Goal: Task Accomplishment & Management: Manage account settings

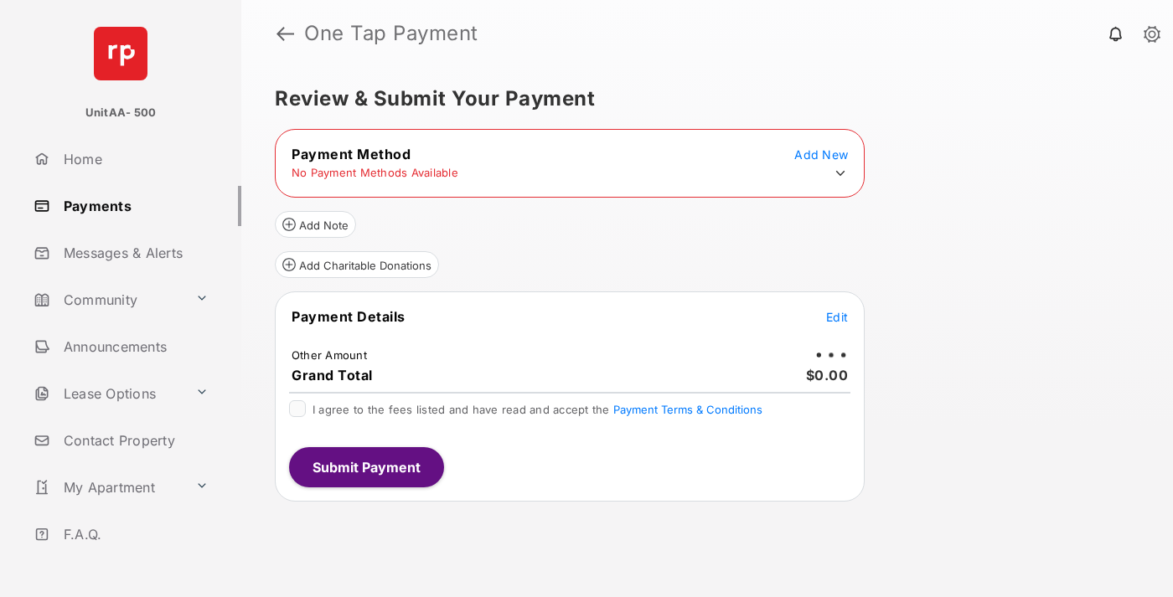
click at [840, 173] on icon at bounding box center [840, 173] width 15 height 15
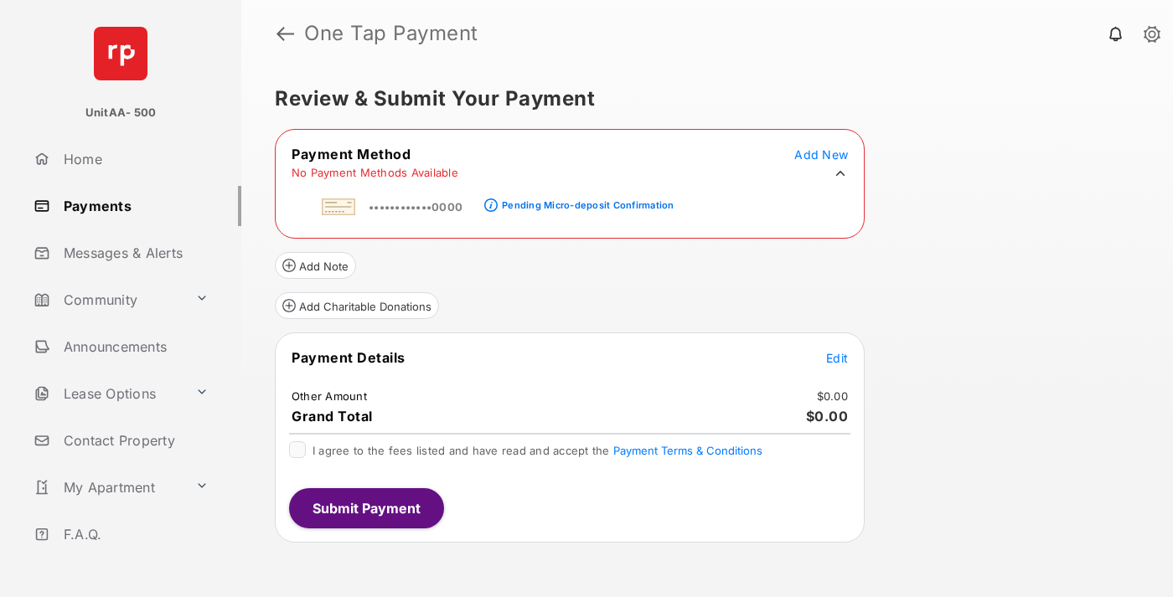
click at [585, 200] on div "Pending Micro-deposit Confirmation" at bounding box center [588, 205] width 172 height 12
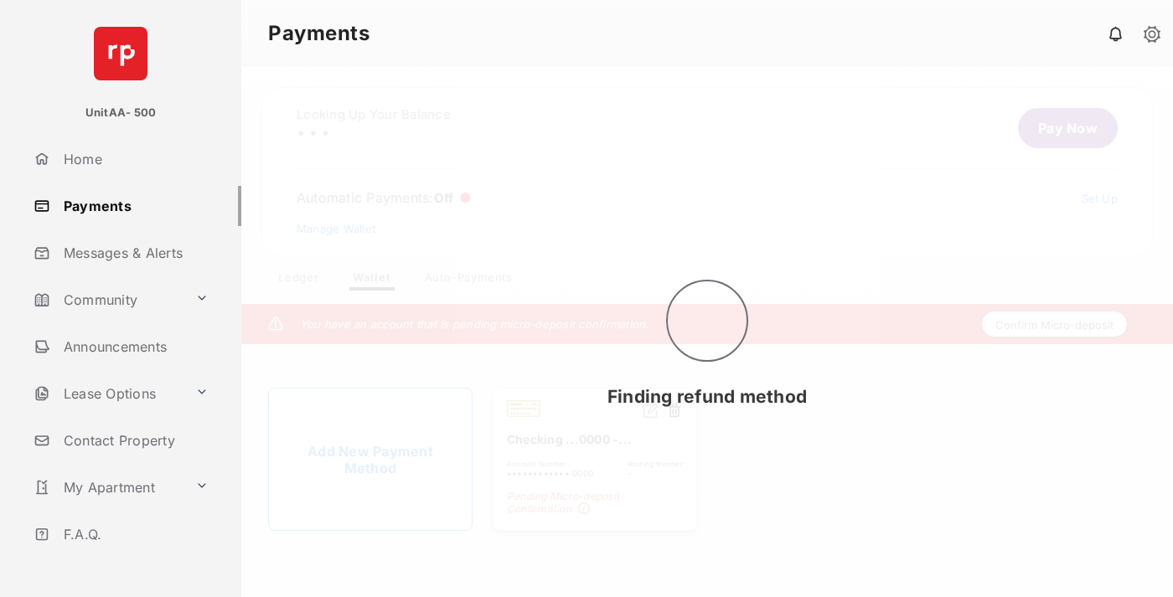
click at [1055, 324] on button "Confirm Micro-deposit" at bounding box center [1054, 324] width 147 height 27
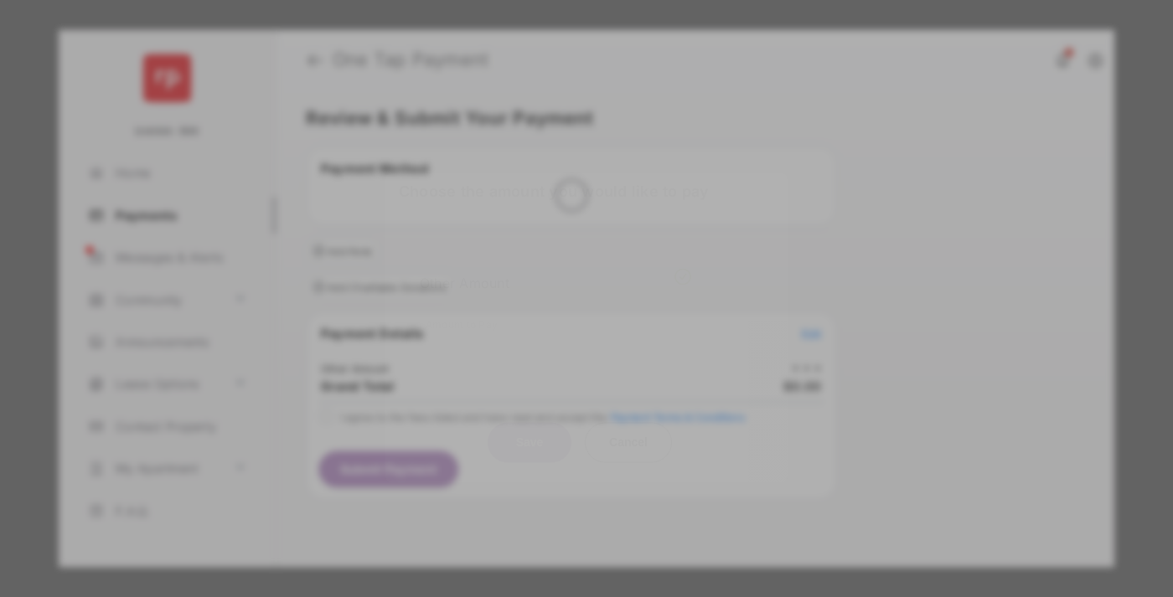
click at [555, 273] on div "Other Amount" at bounding box center [555, 283] width 271 height 28
type input "****"
click at [529, 422] on button "Save" at bounding box center [530, 442] width 84 height 40
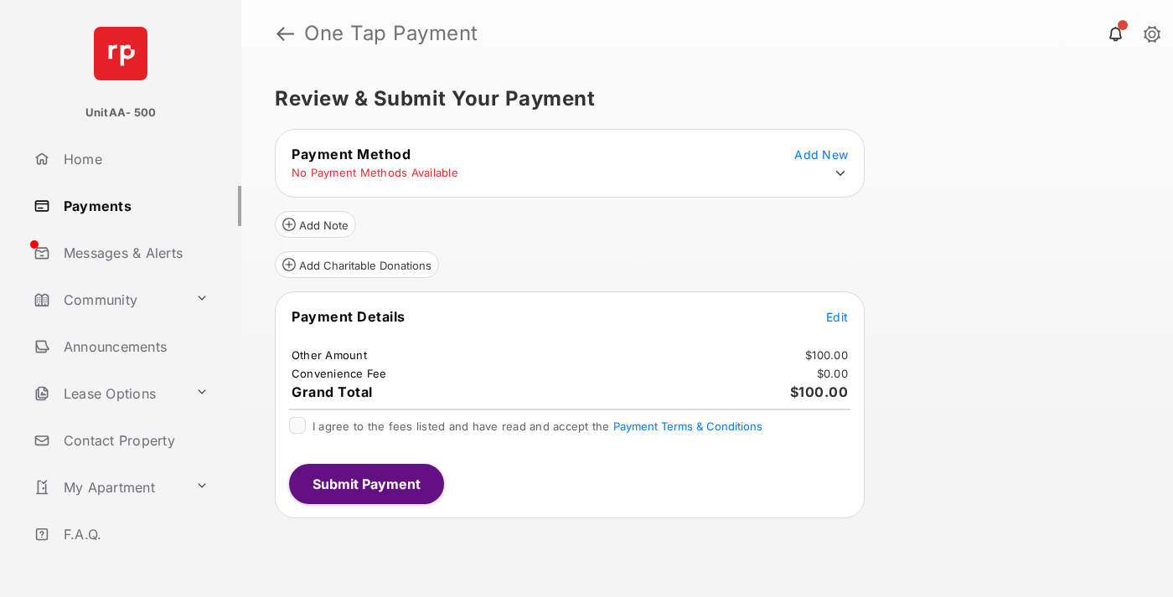
click at [837, 317] on span "Edit" at bounding box center [837, 317] width 22 height 14
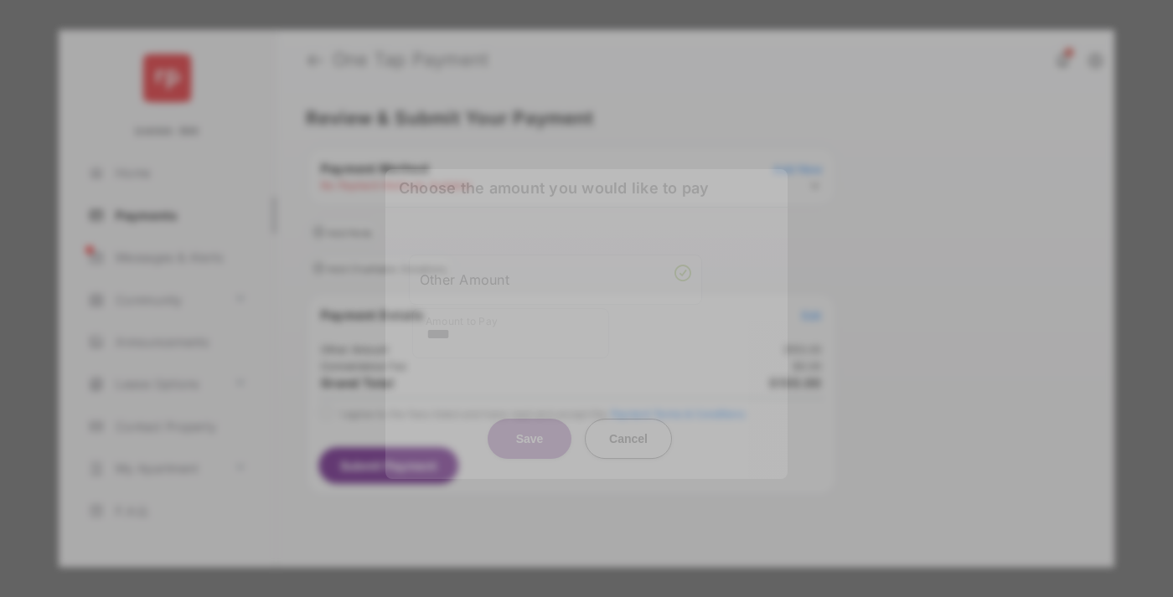
click at [529, 420] on button "Save" at bounding box center [530, 439] width 84 height 40
